Goal: Transaction & Acquisition: Subscribe to service/newsletter

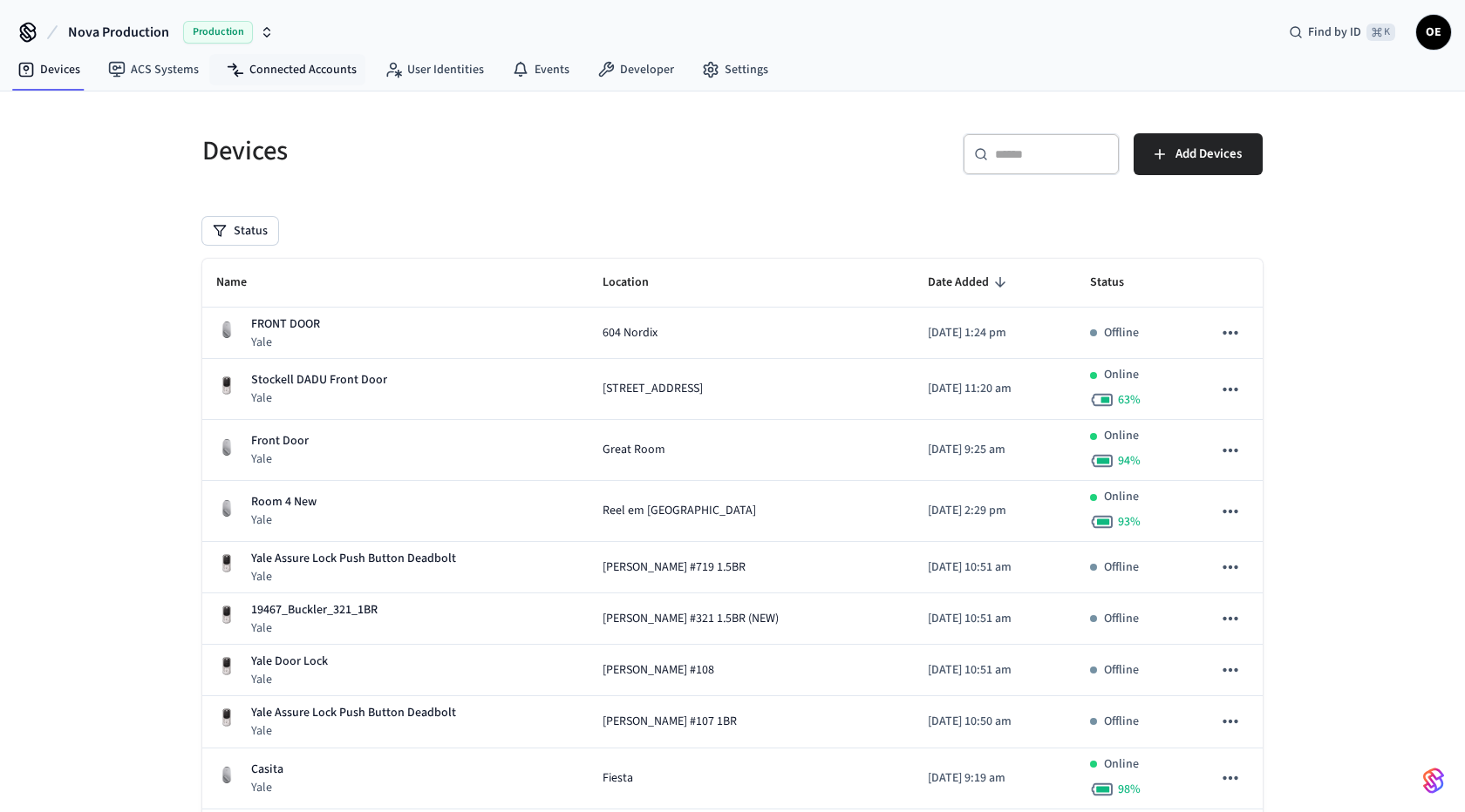
click at [302, 85] on nav "Devices ACS Systems Connected Accounts User Identities Events Developer Settings" at bounding box center [393, 71] width 779 height 40
click at [304, 80] on link "Connected Accounts" at bounding box center [292, 69] width 158 height 32
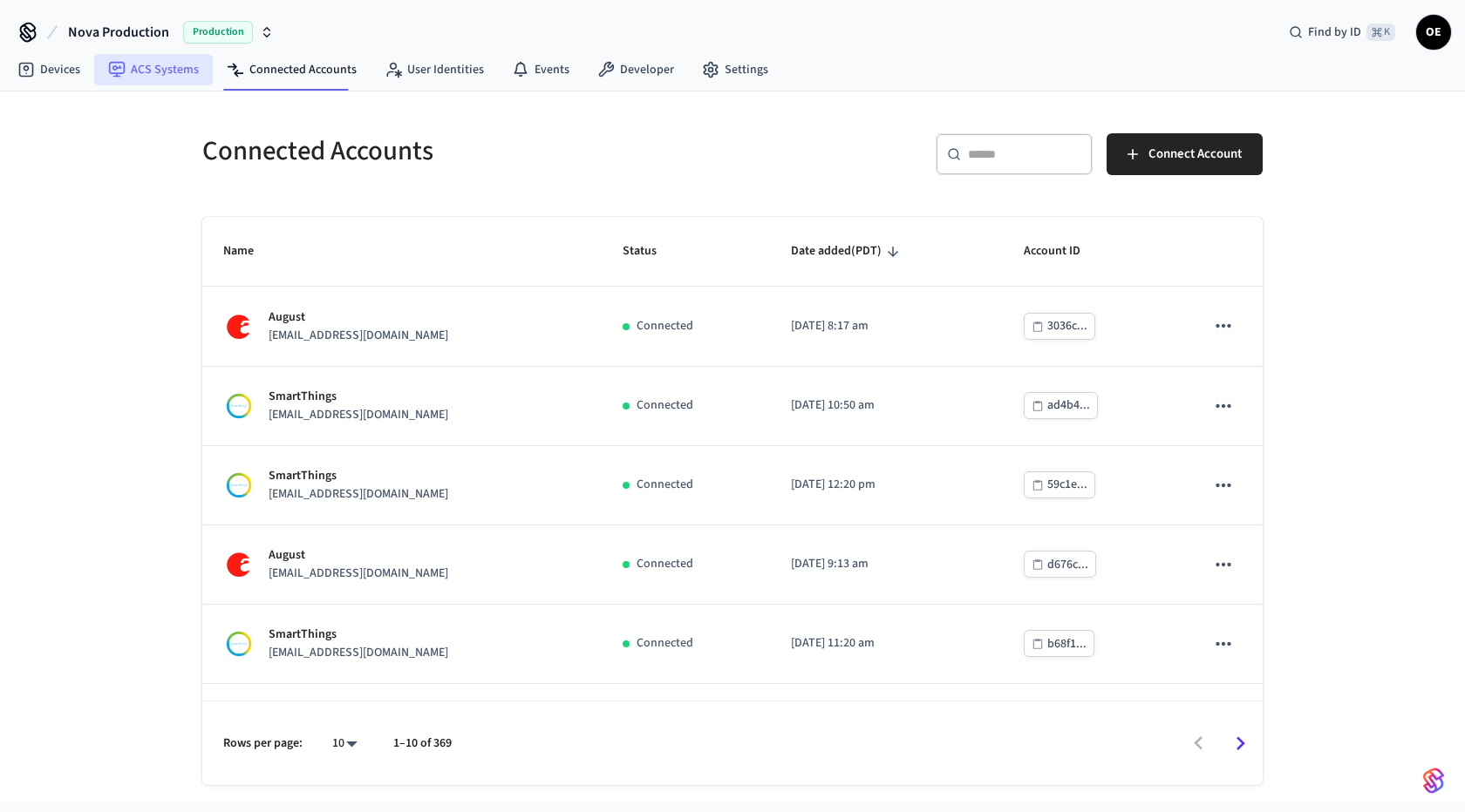
click at [180, 79] on link "ACS Systems" at bounding box center [153, 69] width 118 height 32
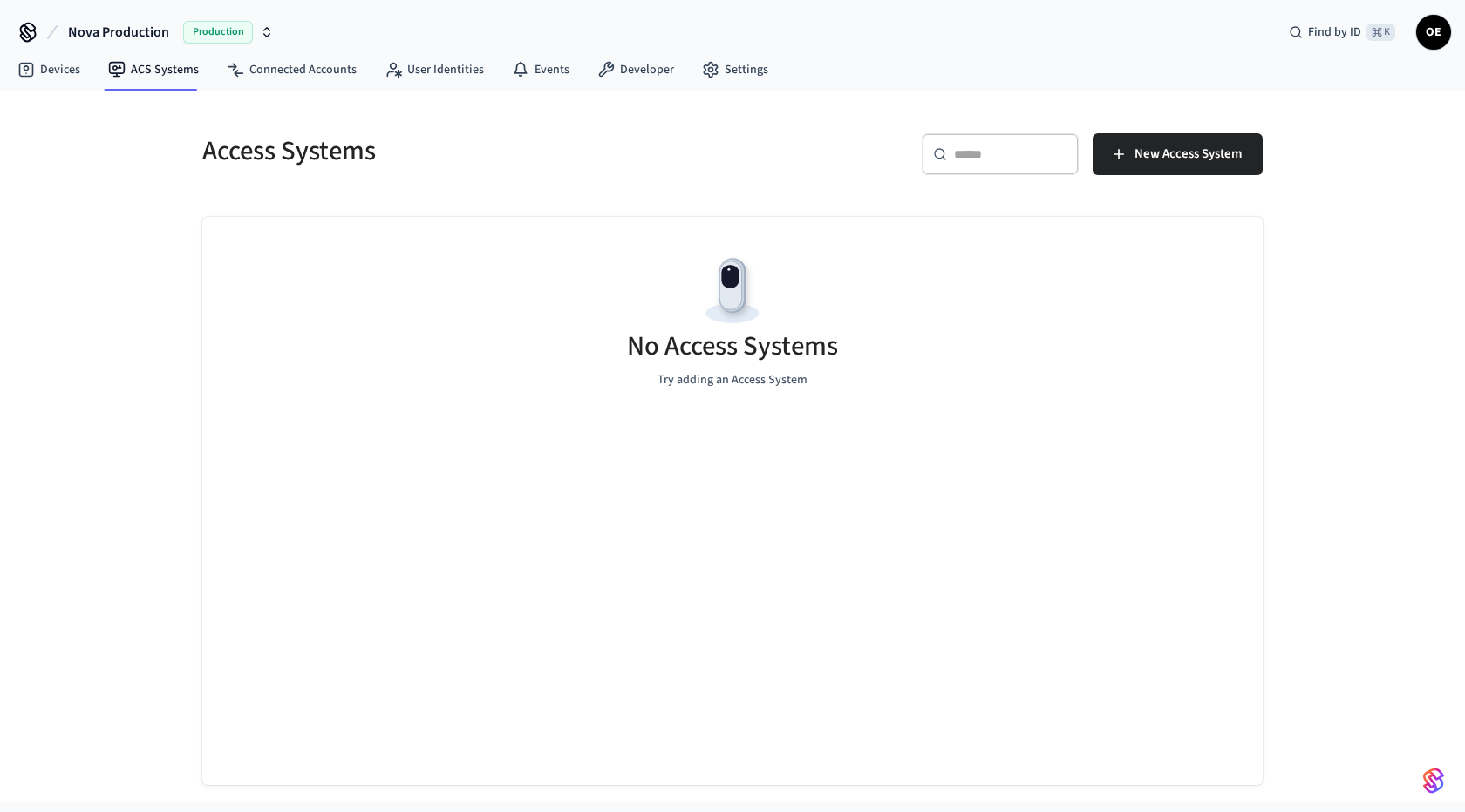
click at [13, 106] on div "Access Systems ​ ​ New Access System No Access Systems Try adding an Access Sys…" at bounding box center [732, 446] width 1465 height 711
click at [333, 59] on link "Connected Accounts" at bounding box center [292, 69] width 158 height 32
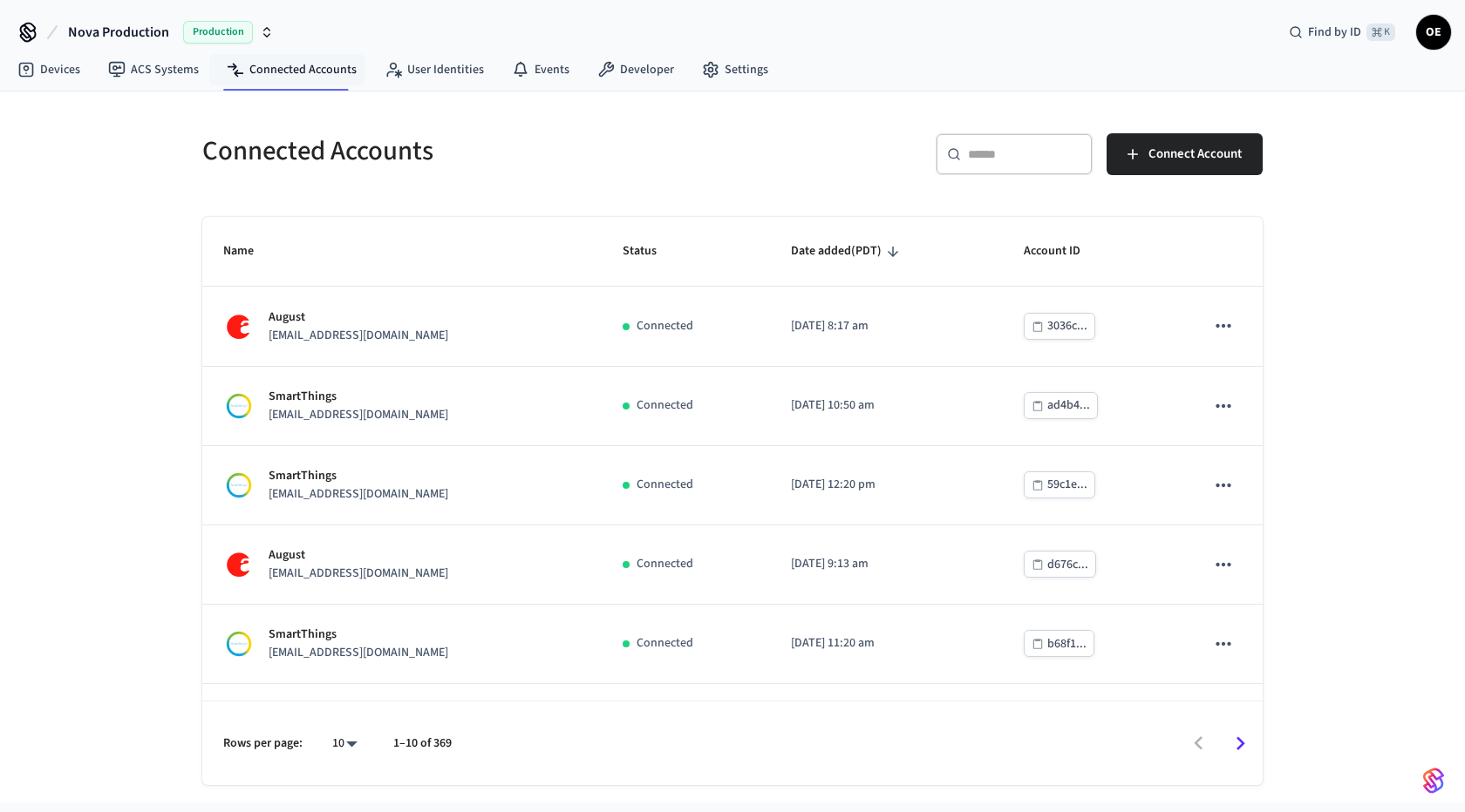
click at [205, 51] on nav "Devices ACS Systems Connected Accounts User Identities Events Developer Settings" at bounding box center [393, 71] width 779 height 40
click at [188, 31] on span "Production" at bounding box center [218, 33] width 69 height 23
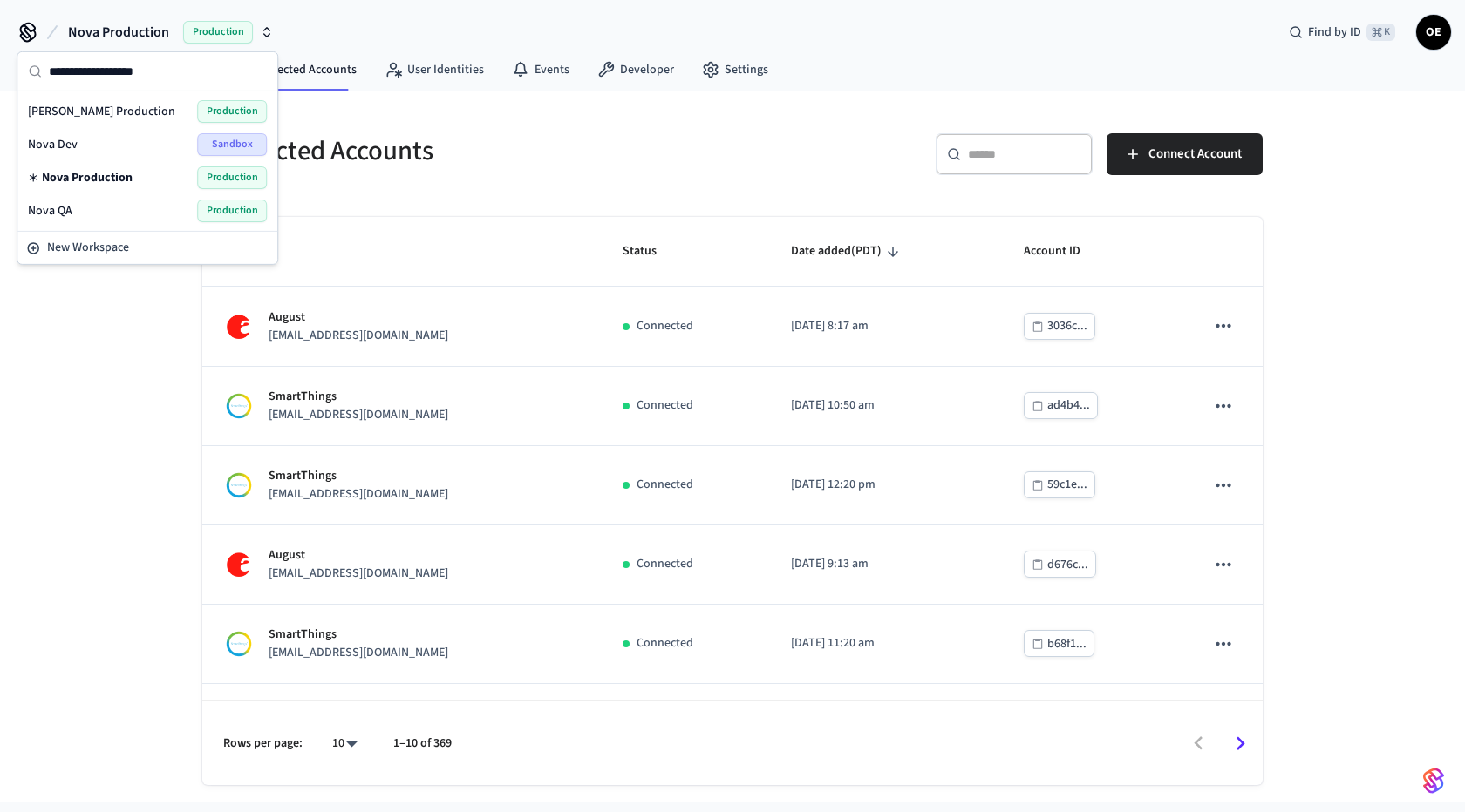
click at [1044, 128] on div "​ ​ Connect Account" at bounding box center [992, 151] width 541 height 77
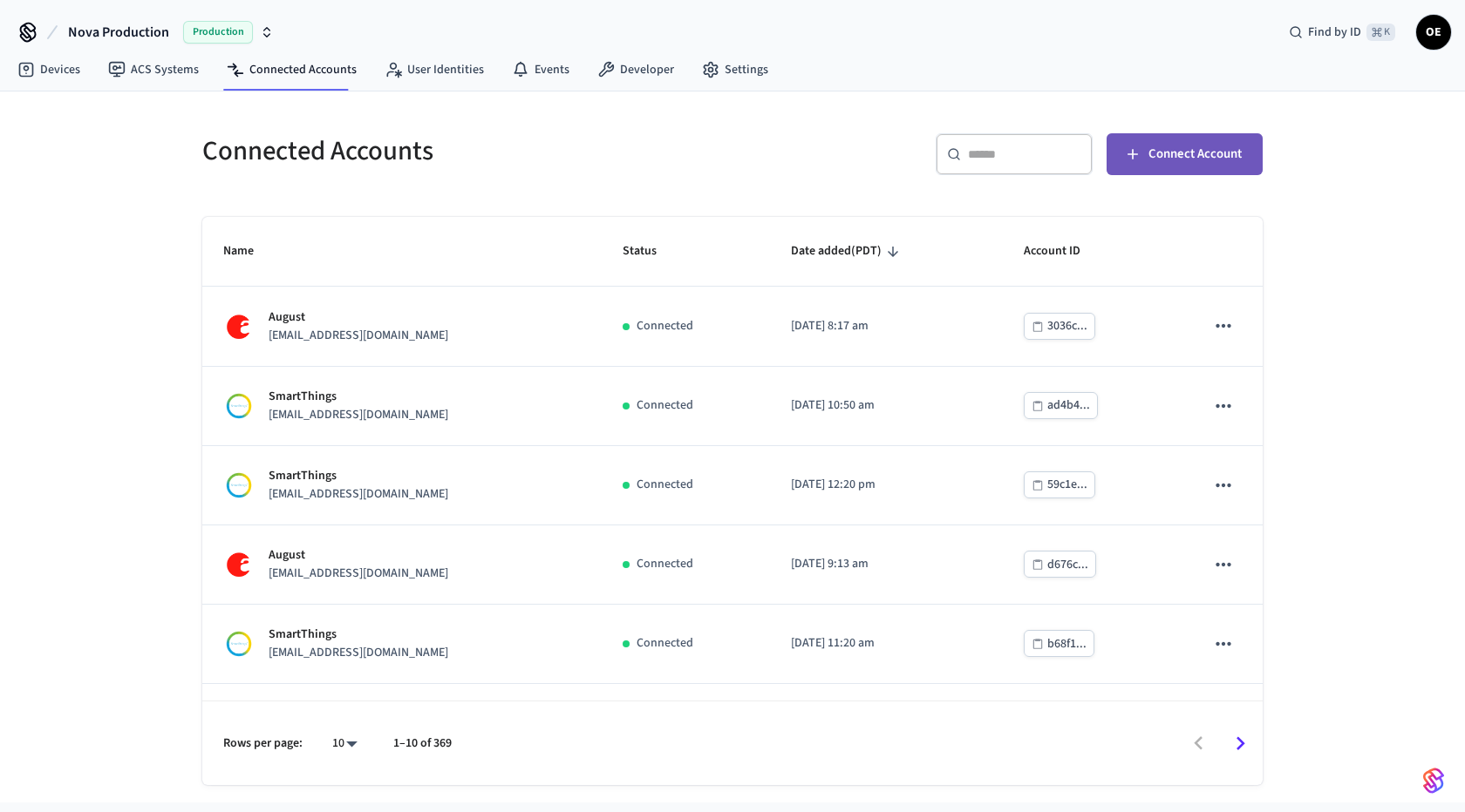
click at [1195, 143] on span "Connect Account" at bounding box center [1195, 155] width 93 height 23
